Goal: Find specific page/section

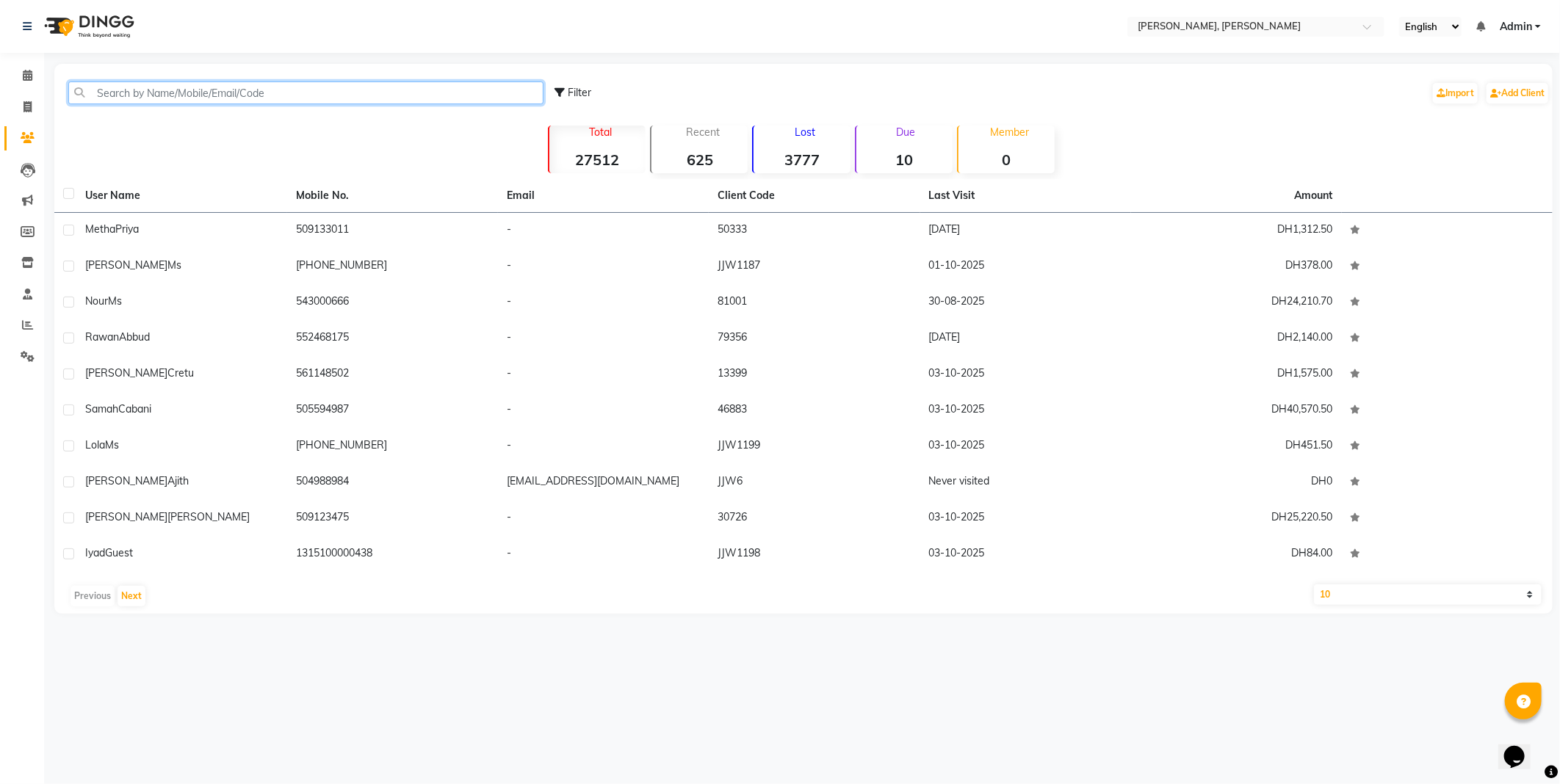
click at [173, 85] on input "text" at bounding box center [305, 92] width 475 height 22
click at [26, 259] on icon at bounding box center [27, 263] width 12 height 11
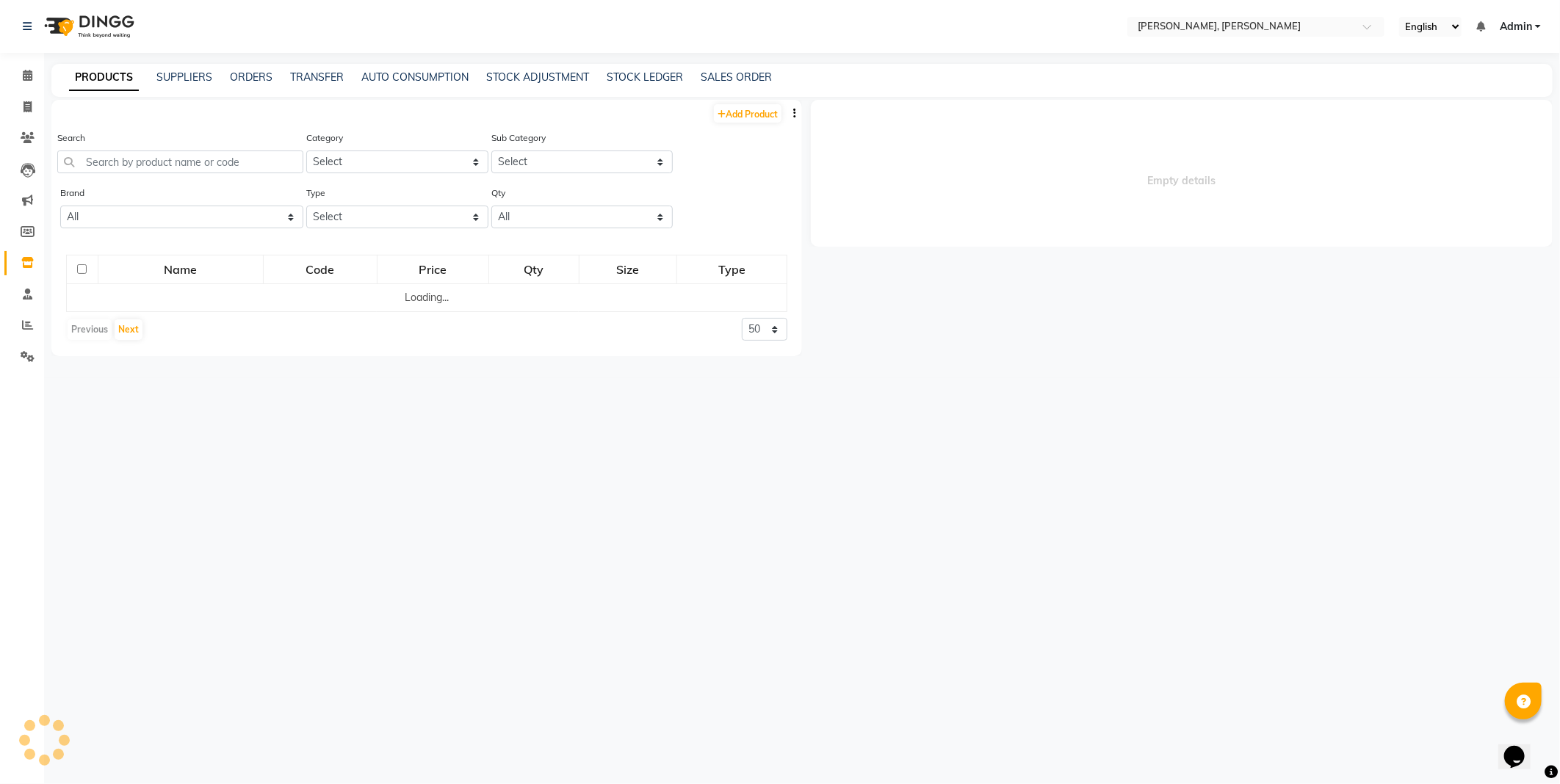
select select
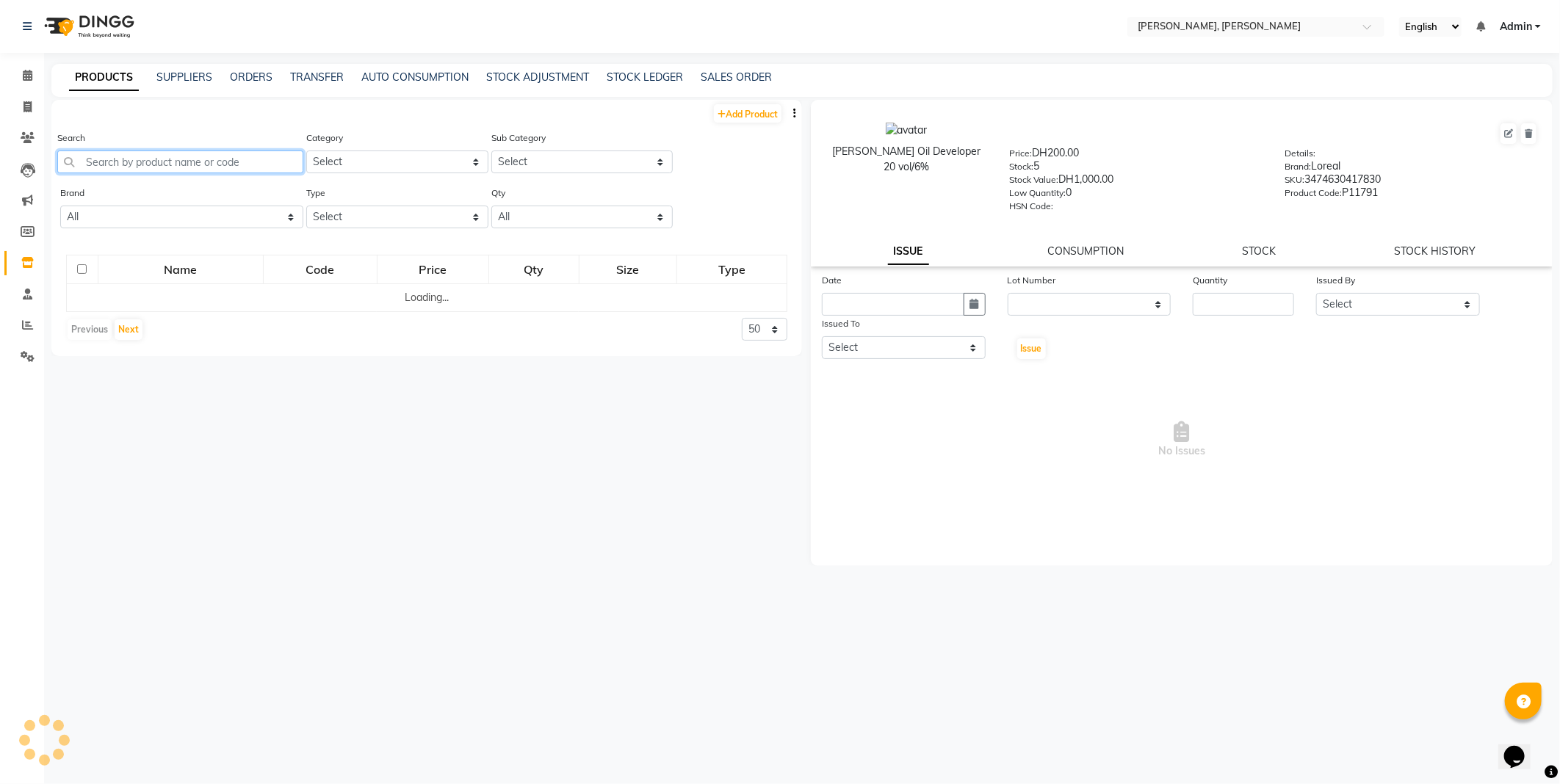
click at [136, 160] on input "text" at bounding box center [180, 161] width 246 height 22
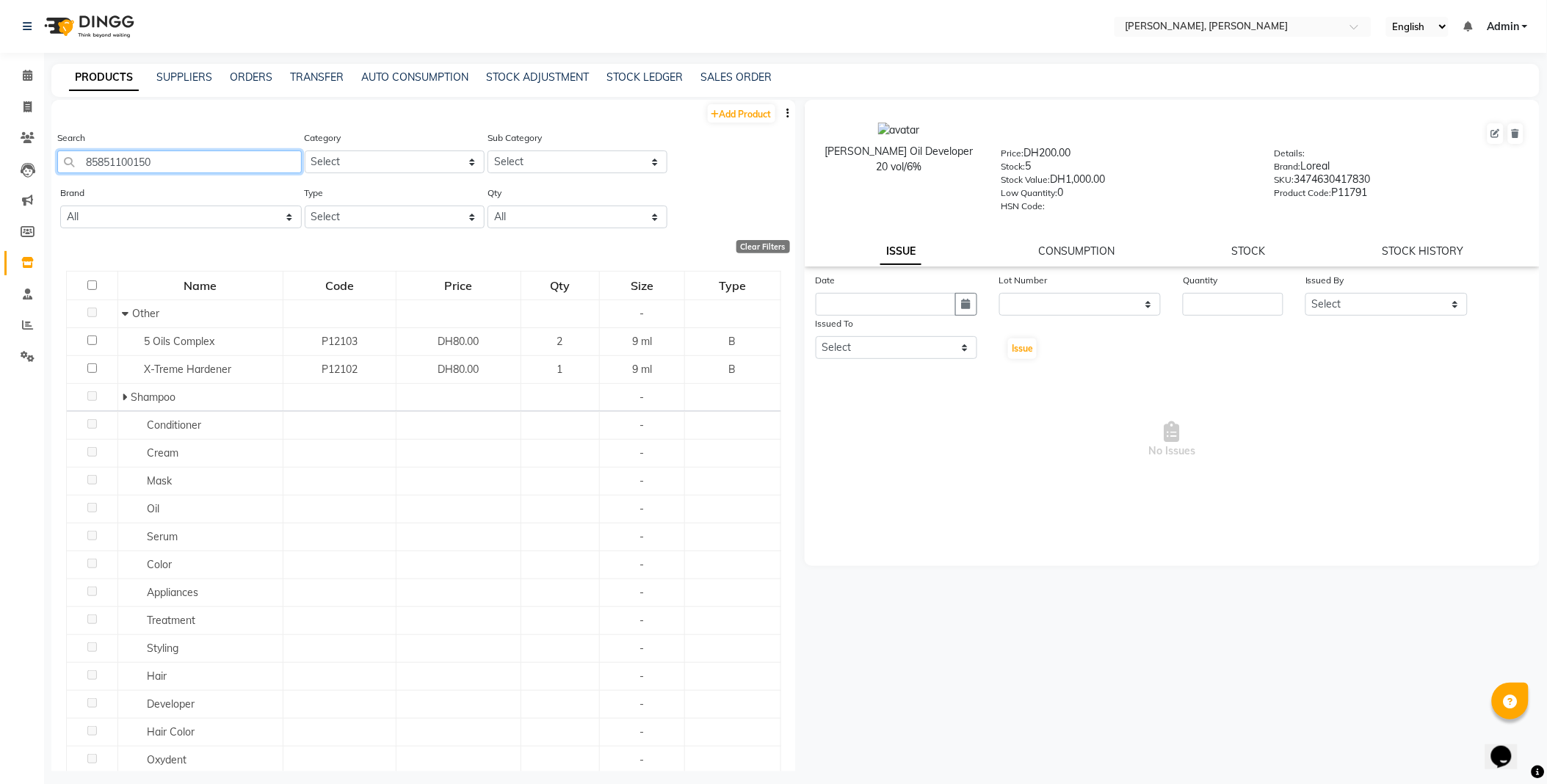
type input "858511001500"
click at [27, 75] on icon at bounding box center [27, 75] width 9 height 11
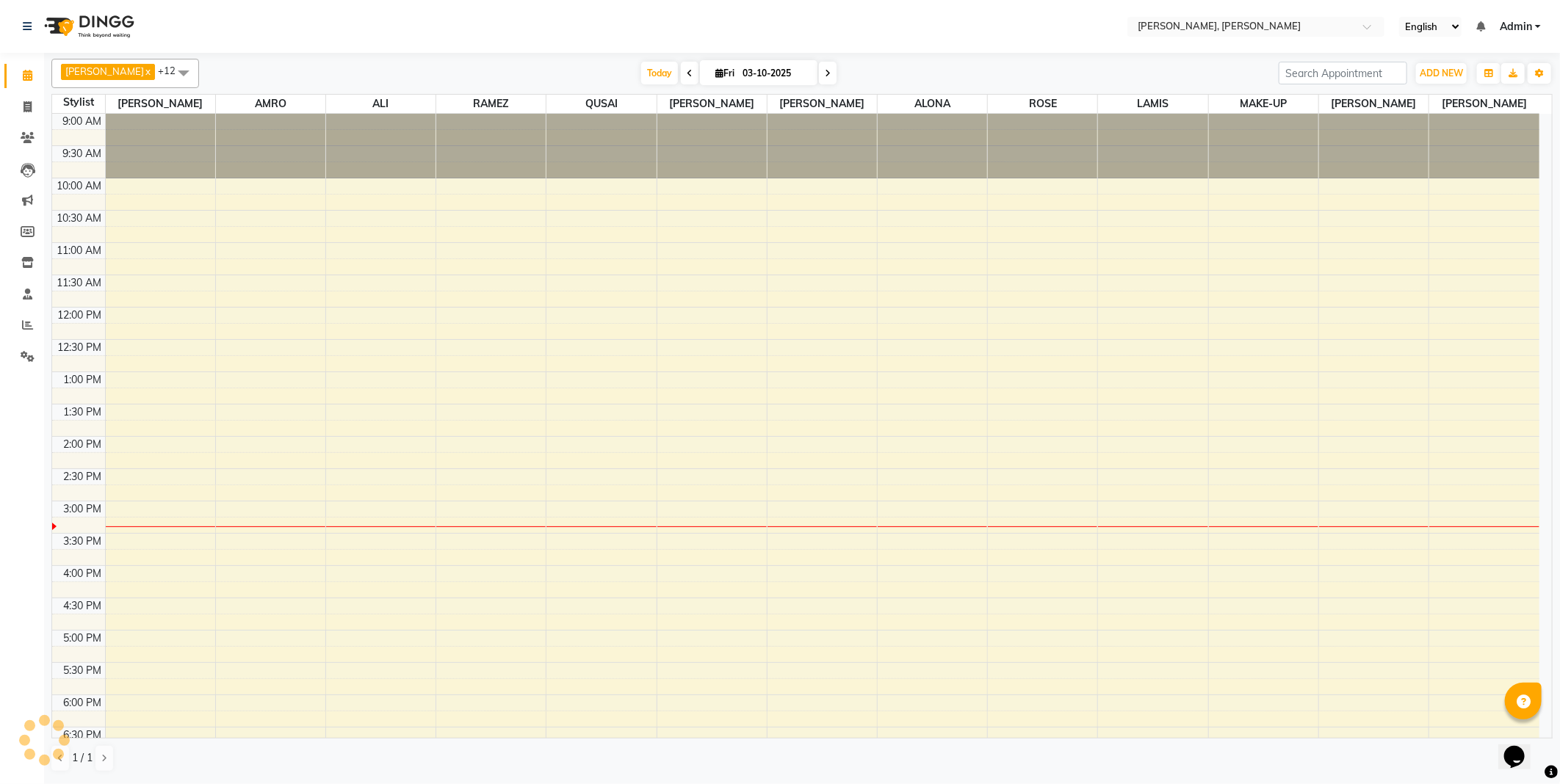
scroll to position [191, 0]
